Goal: Register for event/course: Register for event/course

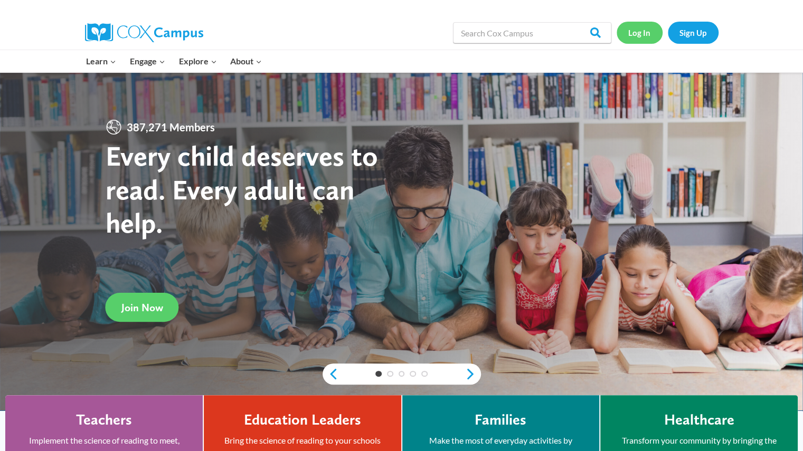
click at [633, 34] on link "Log In" at bounding box center [640, 33] width 46 height 22
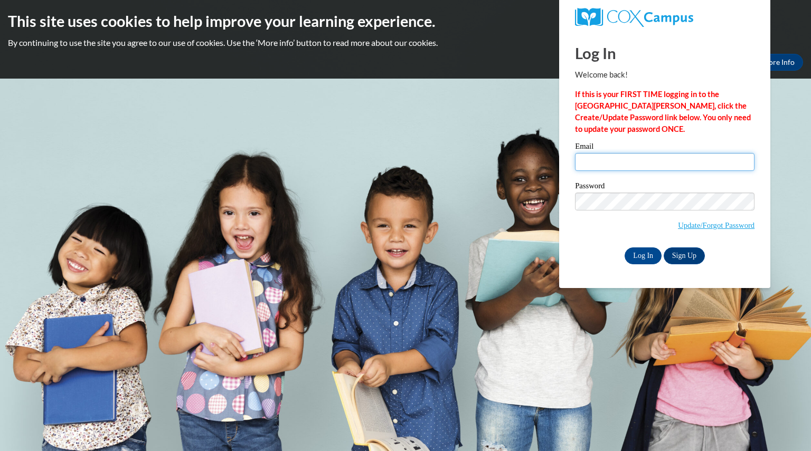
click at [603, 158] on input "Email" at bounding box center [665, 162] width 180 height 18
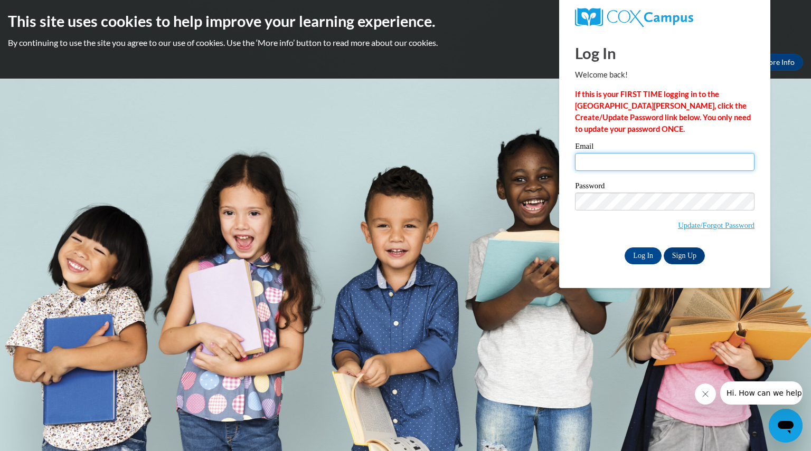
type input "dresanggina@aasd.k12.wi.us"
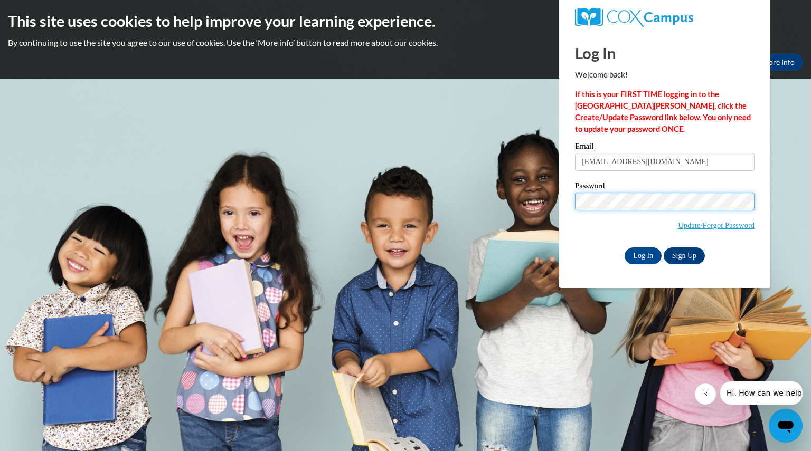
click at [625, 248] on input "Log In" at bounding box center [643, 256] width 37 height 17
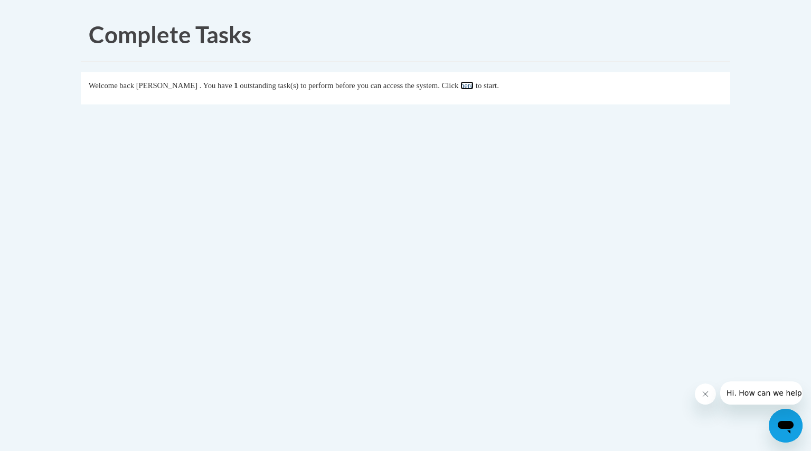
click at [474, 88] on link "here" at bounding box center [466, 85] width 13 height 8
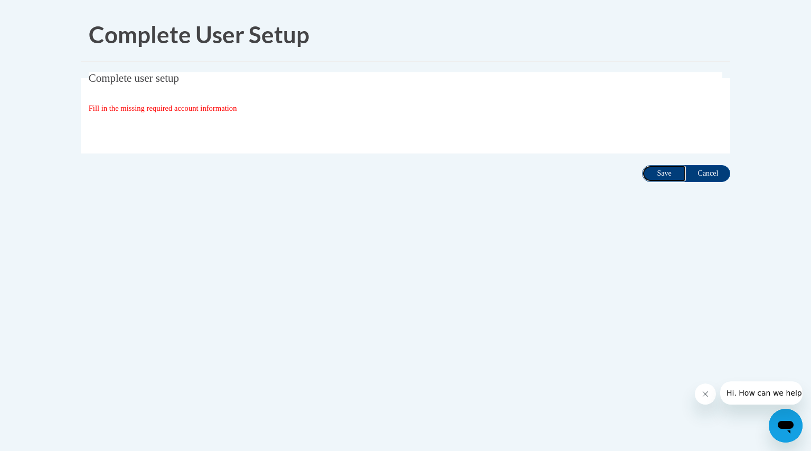
click at [663, 176] on input "Save" at bounding box center [664, 173] width 44 height 17
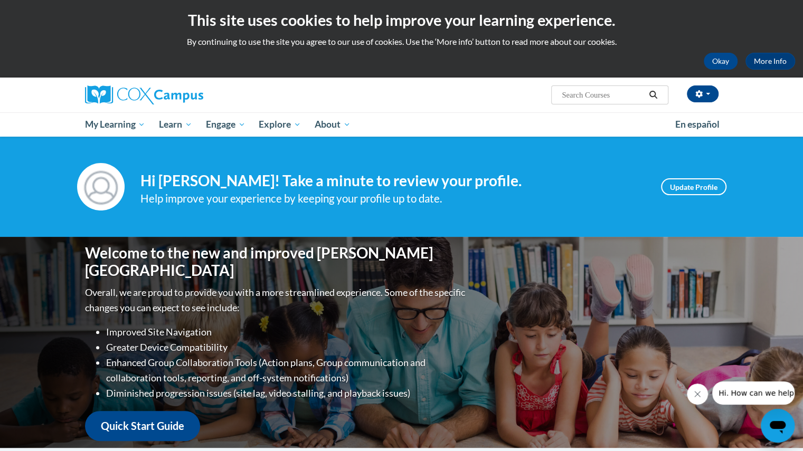
scroll to position [1, 0]
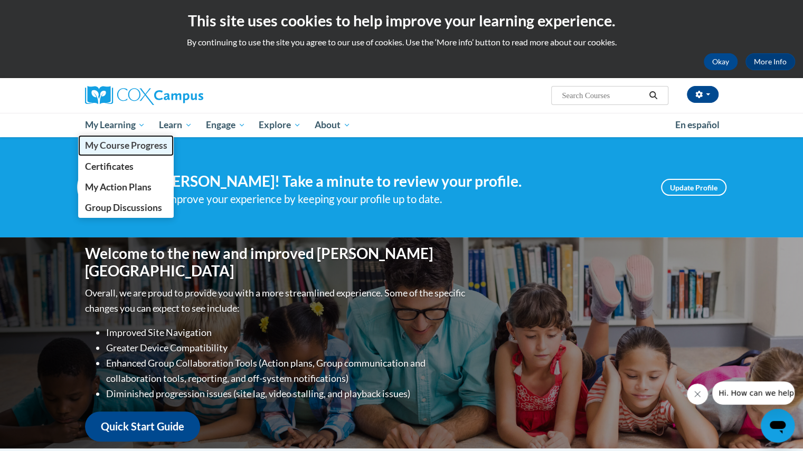
click at [119, 145] on span "My Course Progress" at bounding box center [125, 145] width 82 height 11
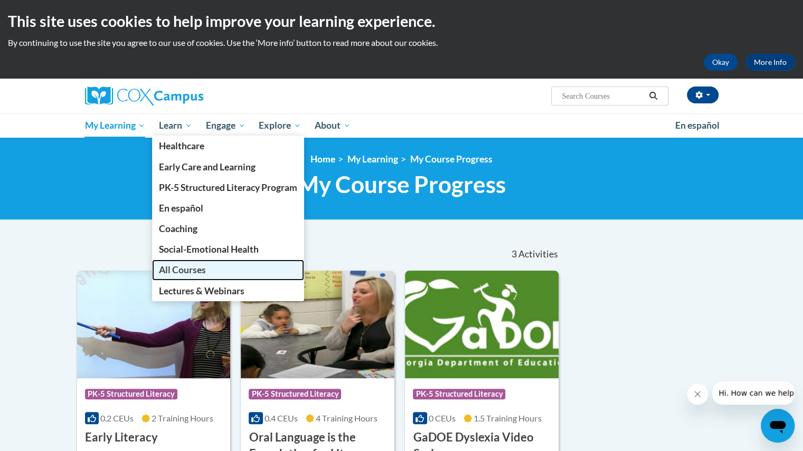
click at [172, 276] on link "All Courses" at bounding box center [228, 270] width 152 height 21
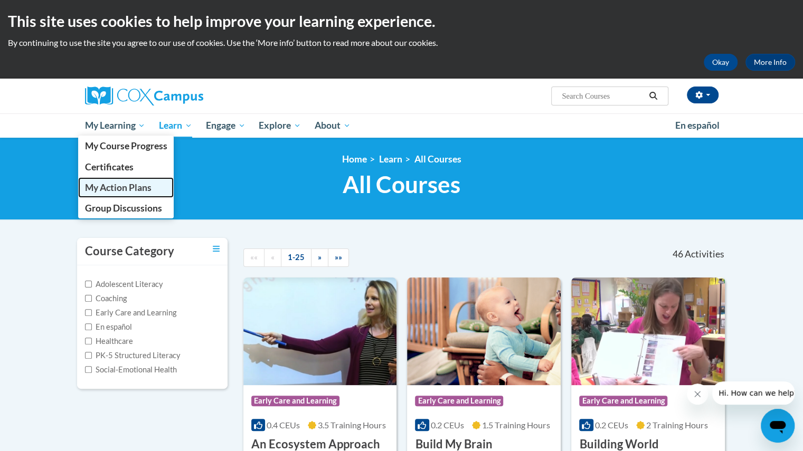
click at [117, 186] on span "My Action Plans" at bounding box center [117, 187] width 67 height 11
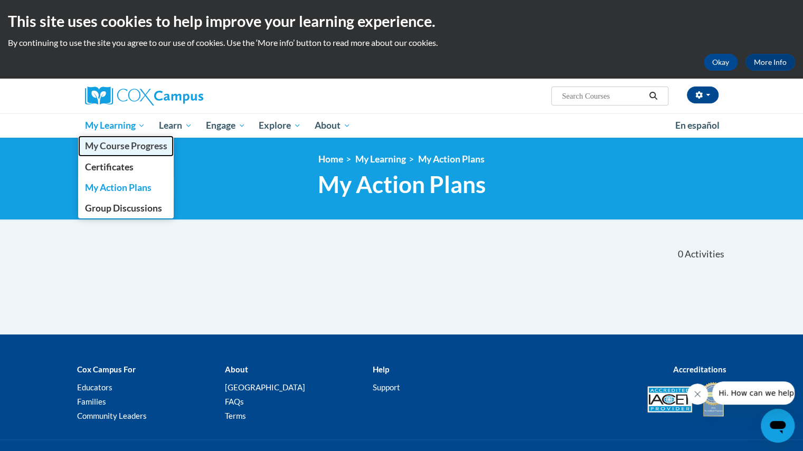
click at [117, 147] on span "My Course Progress" at bounding box center [125, 145] width 82 height 11
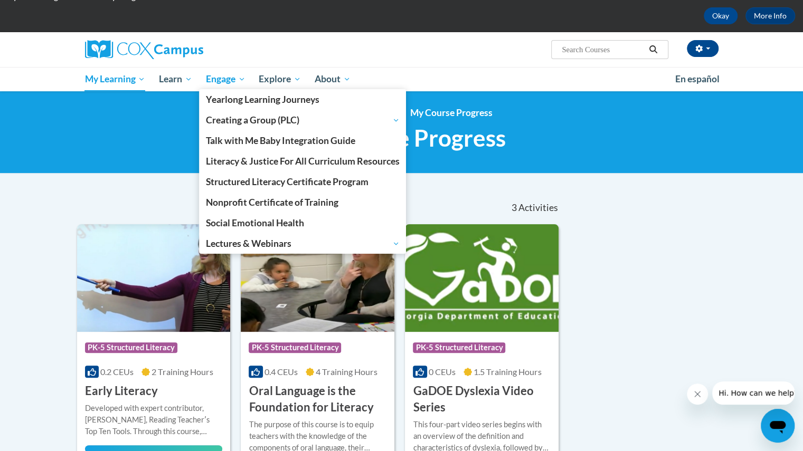
scroll to position [43, 0]
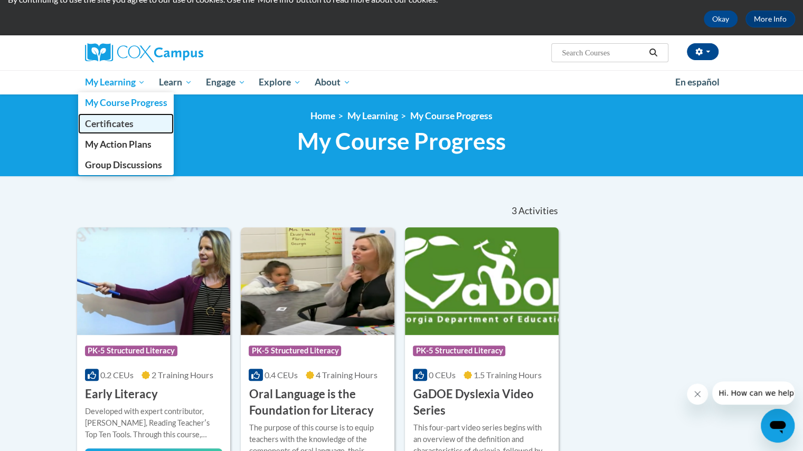
click at [117, 123] on span "Certificates" at bounding box center [108, 123] width 49 height 11
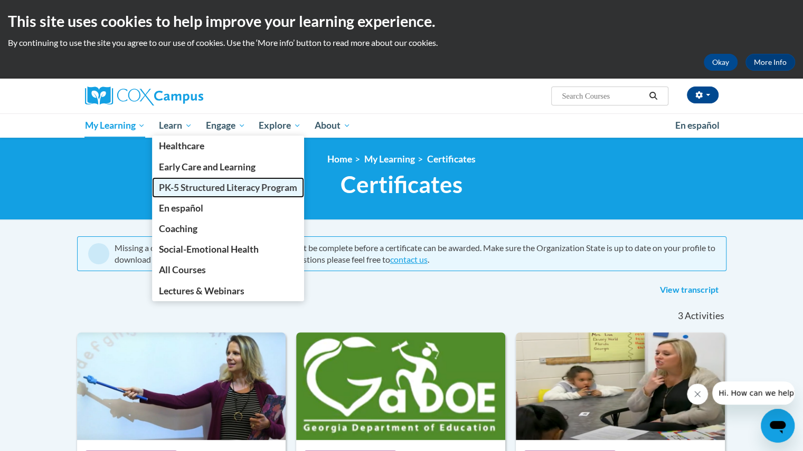
click at [182, 186] on span "PK-5 Structured Literacy Program" at bounding box center [228, 187] width 138 height 11
click at [168, 186] on span "PK-5 Structured Literacy Program" at bounding box center [228, 187] width 138 height 11
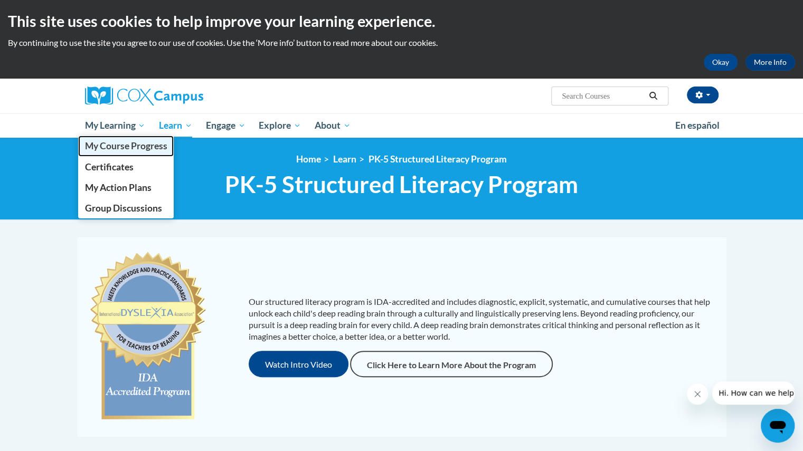
click at [108, 146] on span "My Course Progress" at bounding box center [125, 145] width 82 height 11
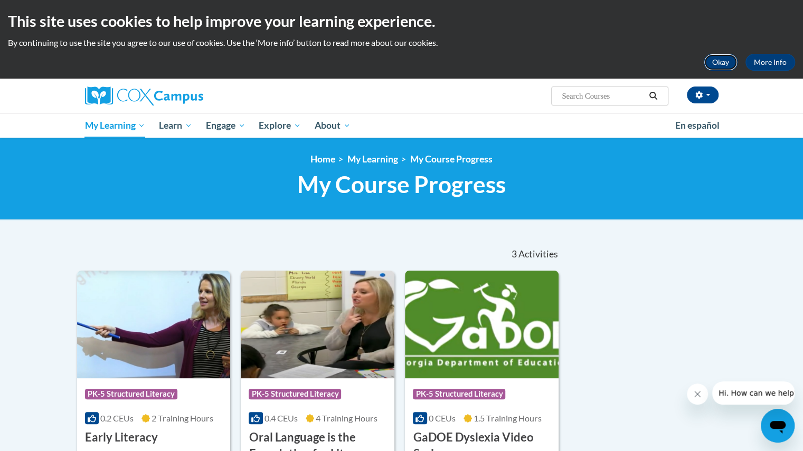
click at [724, 63] on button "Okay" at bounding box center [721, 62] width 34 height 17
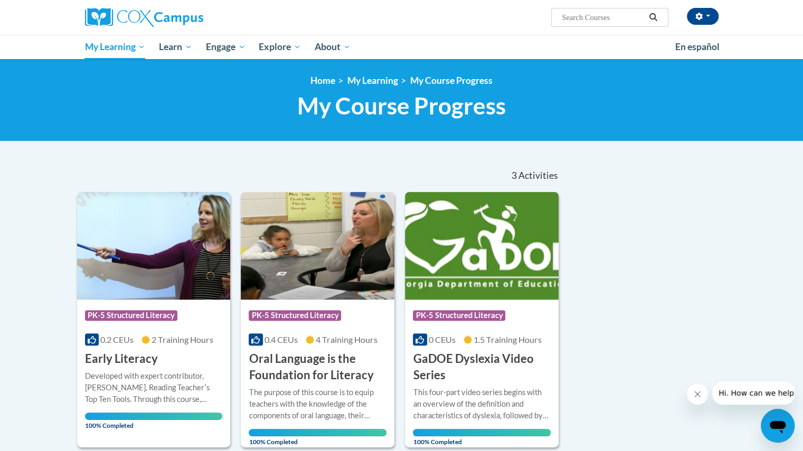
click at [562, 142] on body "GINA DRESANG (America/Chicago UTC-05:00) My Profile Inbox My Transcripts Log Ou…" at bounding box center [401, 343] width 803 height 686
click at [324, 81] on link "Home" at bounding box center [322, 80] width 25 height 11
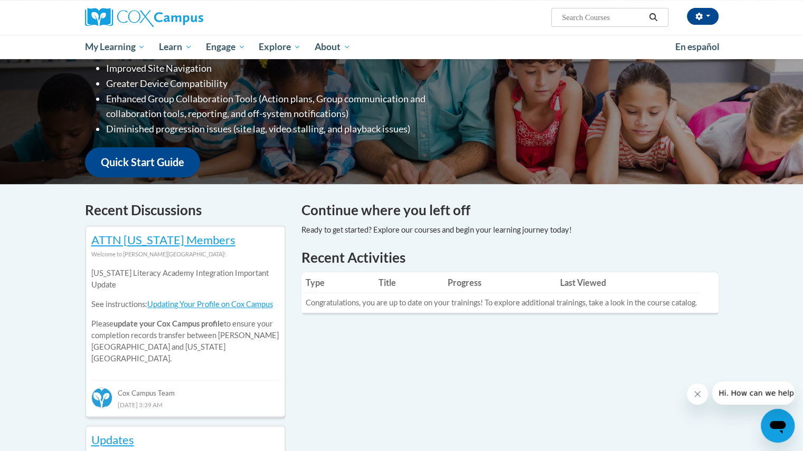
scroll to position [187, 0]
click at [138, 153] on link "Quick Start Guide" at bounding box center [142, 162] width 115 height 30
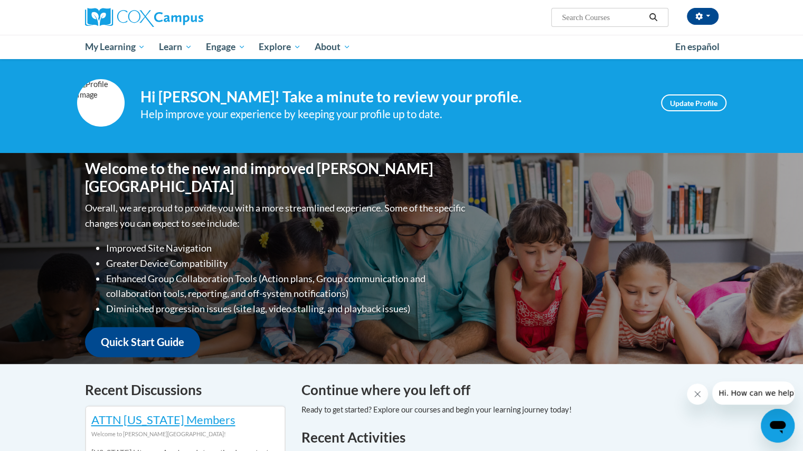
scroll to position [0, 0]
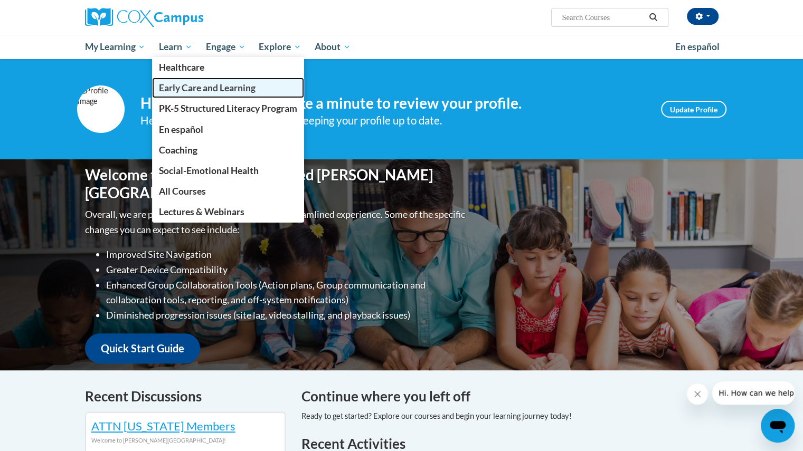
click at [190, 86] on span "Early Care and Learning" at bounding box center [207, 87] width 97 height 11
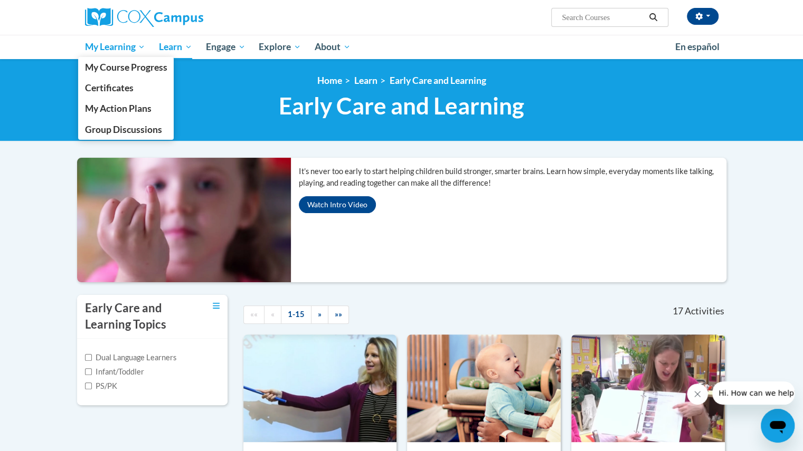
click at [116, 48] on span "My Learning" at bounding box center [114, 47] width 61 height 13
click at [104, 67] on span "My Course Progress" at bounding box center [125, 67] width 82 height 11
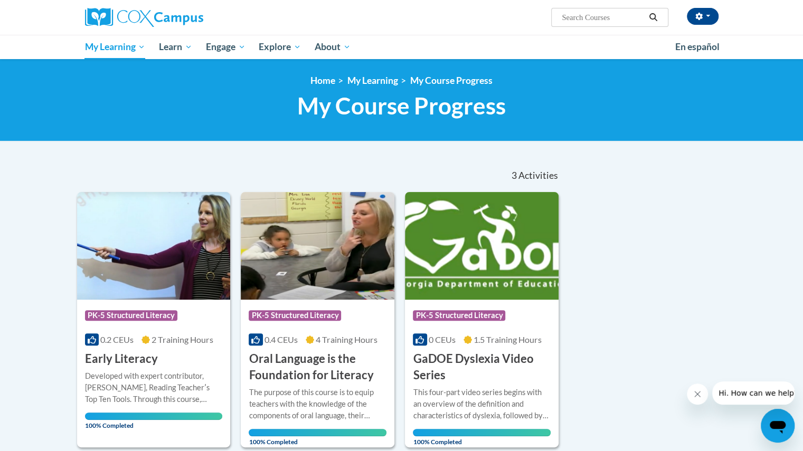
click at [570, 17] on input "Search..." at bounding box center [603, 17] width 84 height 13
type input "systematic and explicit phonics"
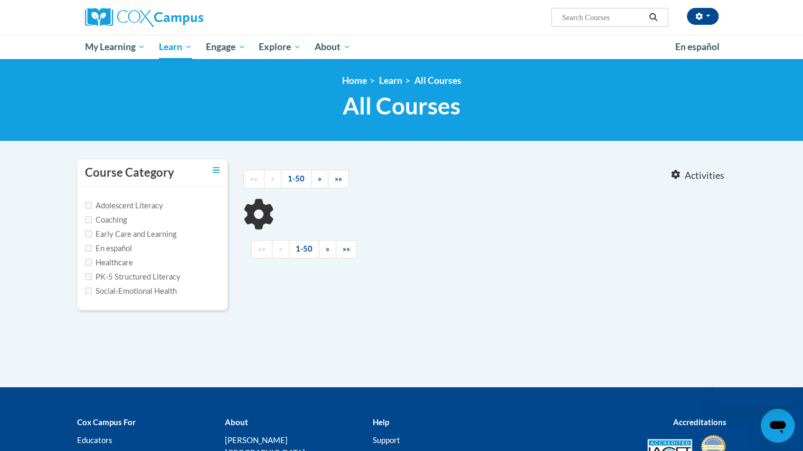
type input "systematic and explicit phonics"
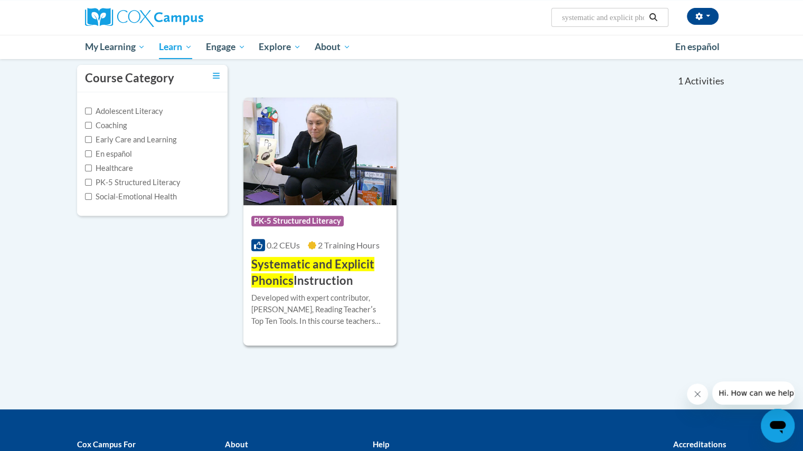
scroll to position [93, 0]
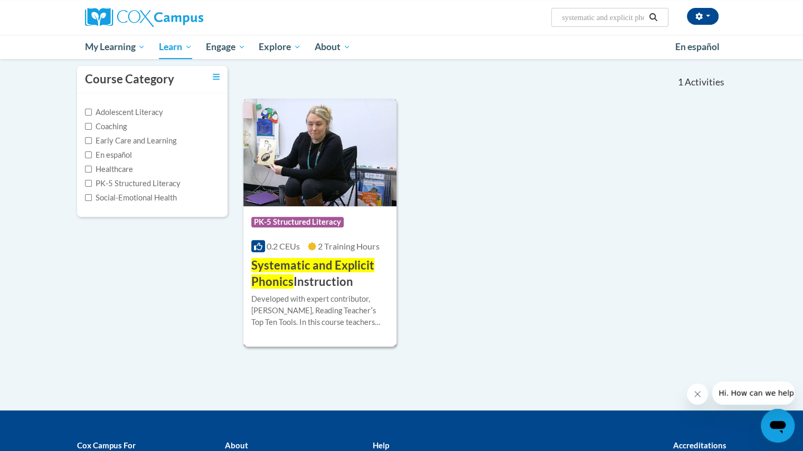
click at [328, 275] on h3 "Systematic and Explicit Phonics Instruction" at bounding box center [320, 274] width 138 height 33
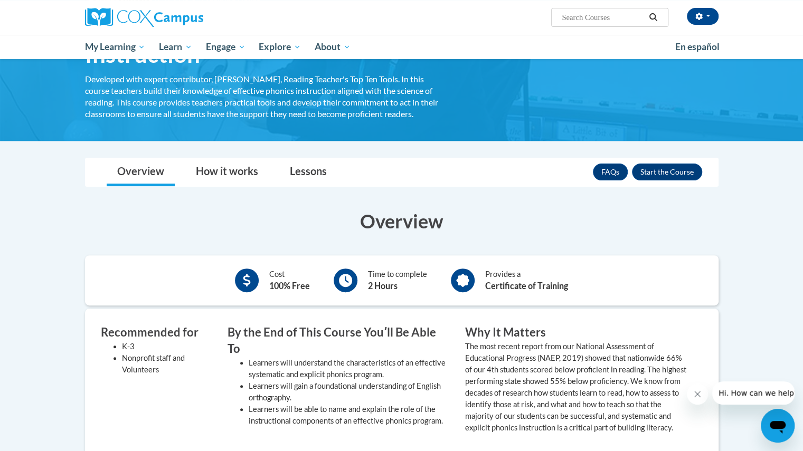
scroll to position [96, 0]
click at [663, 172] on button "Enroll" at bounding box center [667, 172] width 70 height 17
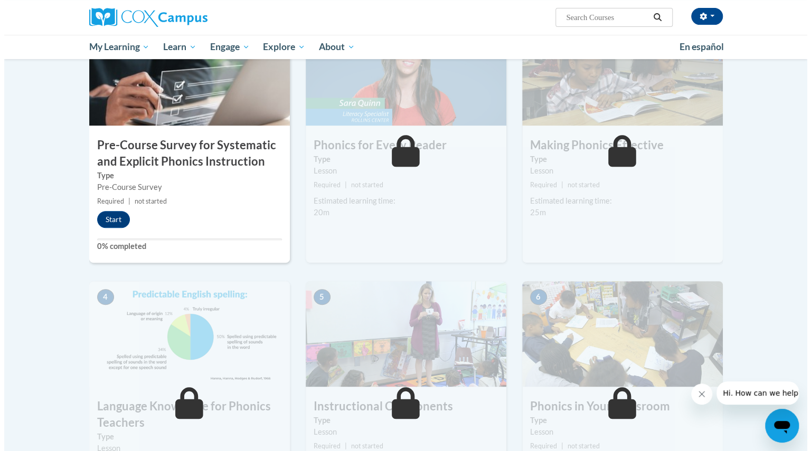
scroll to position [253, 0]
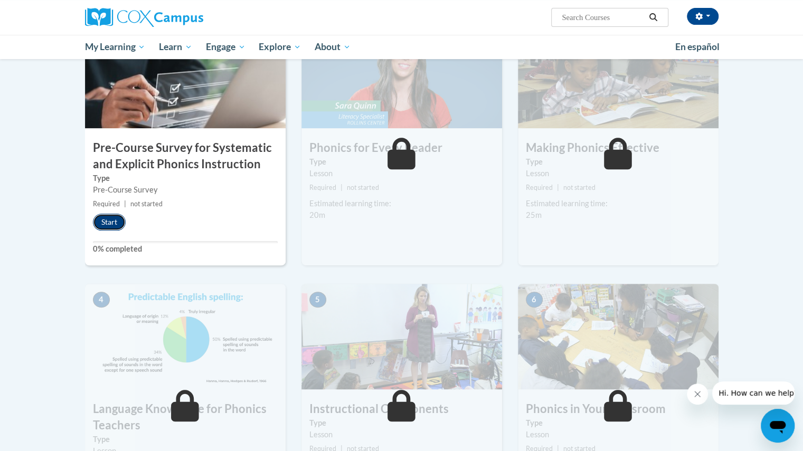
click at [112, 223] on button "Start" at bounding box center [109, 222] width 33 height 17
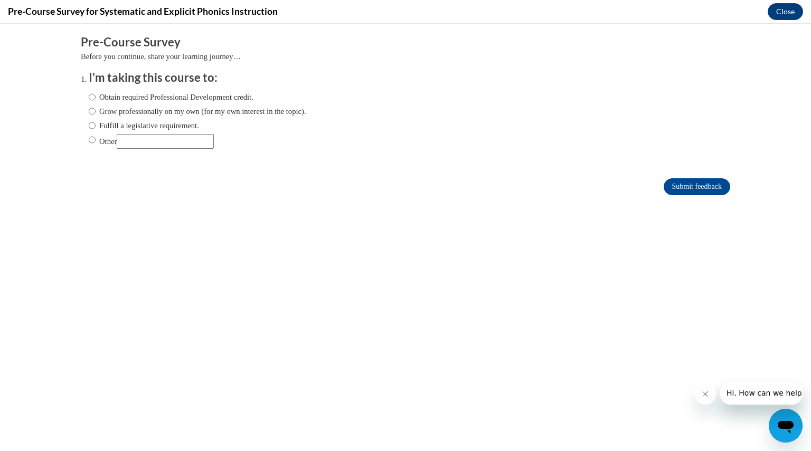
scroll to position [0, 0]
click at [89, 97] on input "Obtain required Professional Development credit." at bounding box center [92, 97] width 7 height 12
radio input "true"
click at [89, 126] on input "Fulfill a legislative requirement." at bounding box center [92, 126] width 7 height 12
radio input "true"
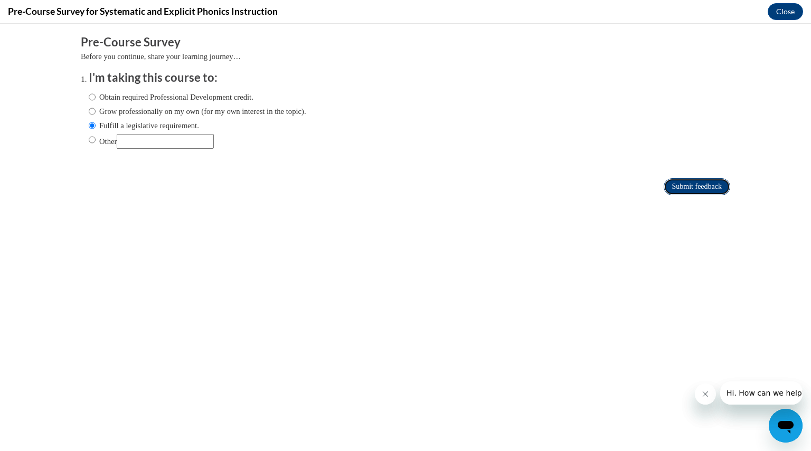
click at [674, 190] on input "Submit feedback" at bounding box center [697, 186] width 67 height 17
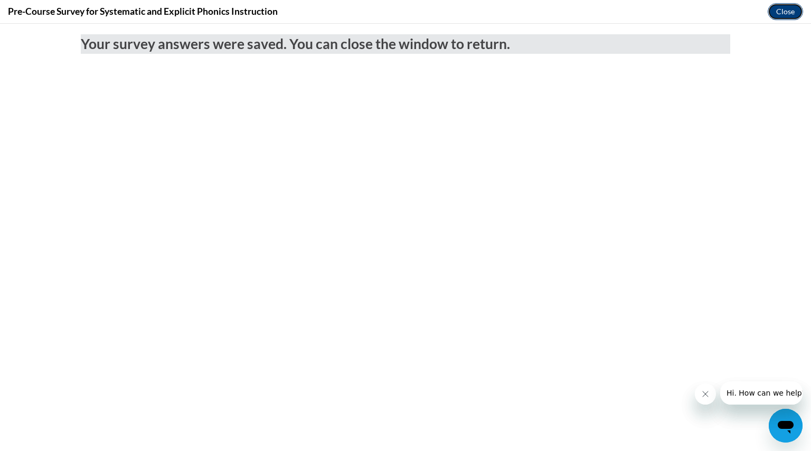
click at [781, 14] on button "Close" at bounding box center [785, 11] width 35 height 17
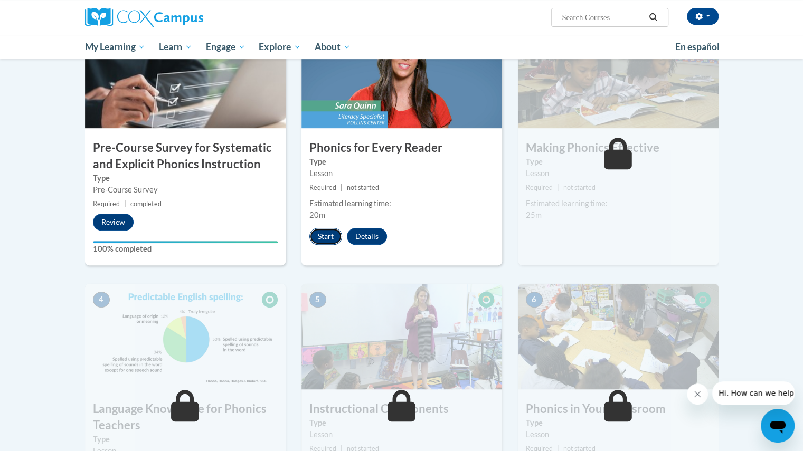
click at [324, 237] on button "Start" at bounding box center [325, 236] width 33 height 17
